Goal: Task Accomplishment & Management: Manage account settings

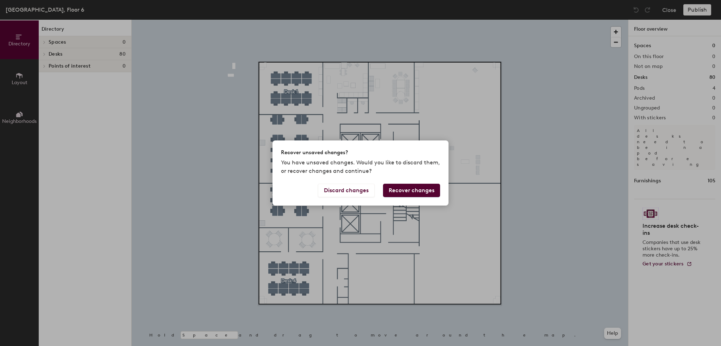
click at [406, 193] on button "Recover changes" at bounding box center [411, 190] width 57 height 13
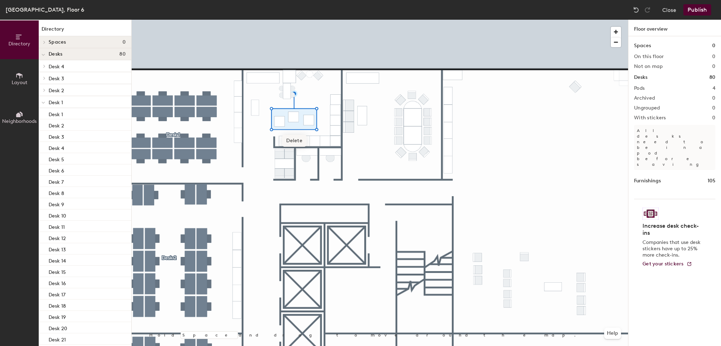
click at [296, 136] on span "Delete" at bounding box center [294, 141] width 25 height 12
click at [253, 130] on span "Delete" at bounding box center [255, 130] width 25 height 12
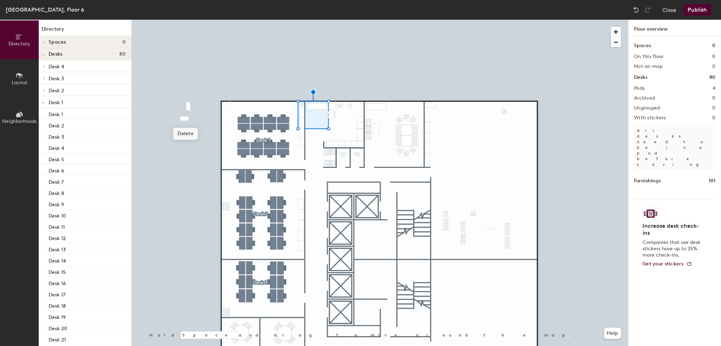
click at [185, 138] on span "Delete" at bounding box center [185, 134] width 25 height 12
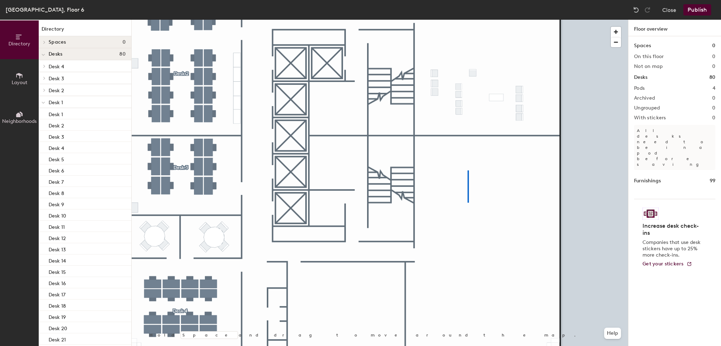
click at [468, 20] on div at bounding box center [380, 20] width 496 height 0
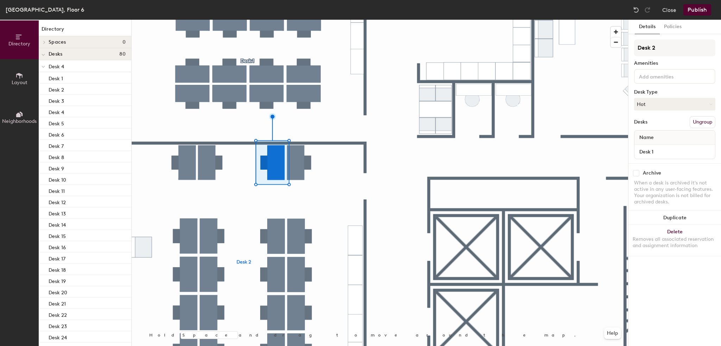
click at [346, 20] on div at bounding box center [380, 20] width 496 height 0
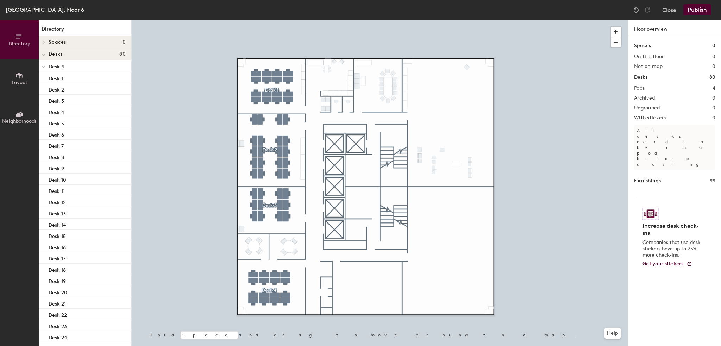
click at [704, 9] on button "Publish" at bounding box center [697, 9] width 28 height 11
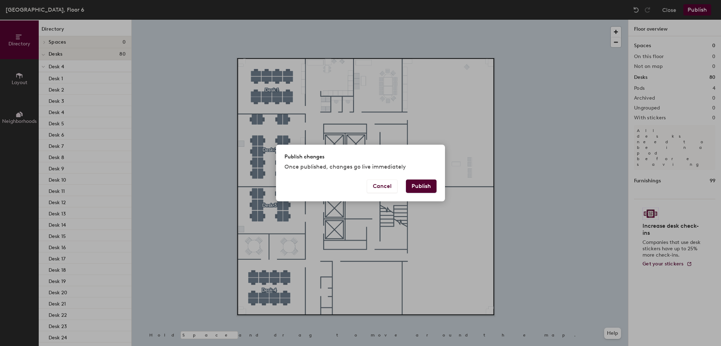
click at [425, 185] on button "Publish" at bounding box center [421, 185] width 31 height 13
